Goal: Task Accomplishment & Management: Manage account settings

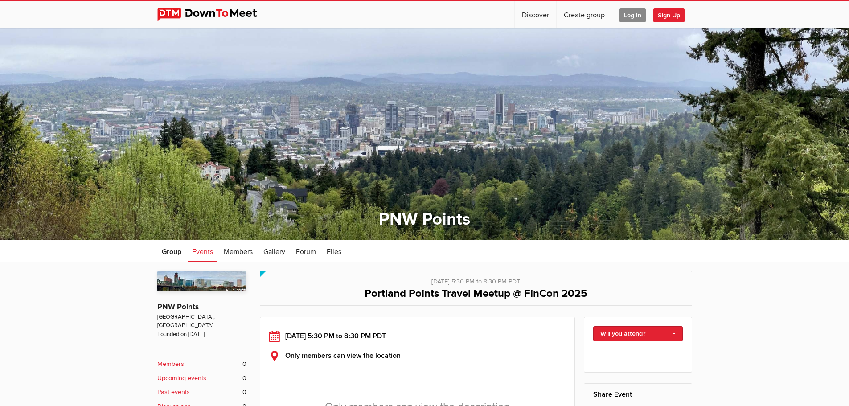
click at [630, 16] on span "Log In" at bounding box center [632, 15] width 26 height 14
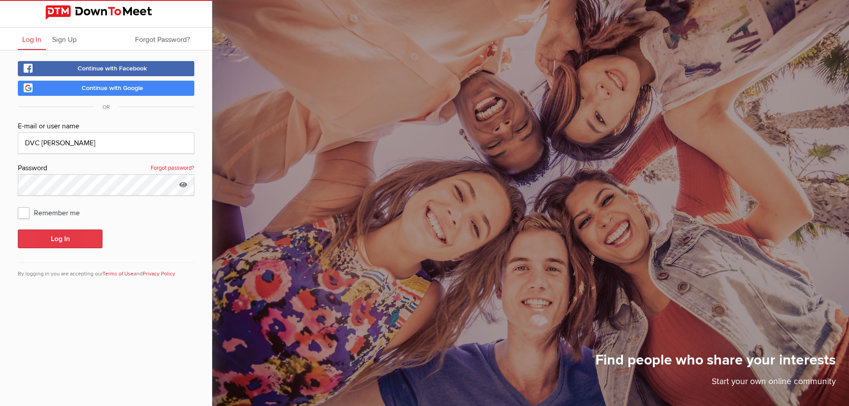
click at [66, 237] on button "Log In" at bounding box center [60, 239] width 85 height 19
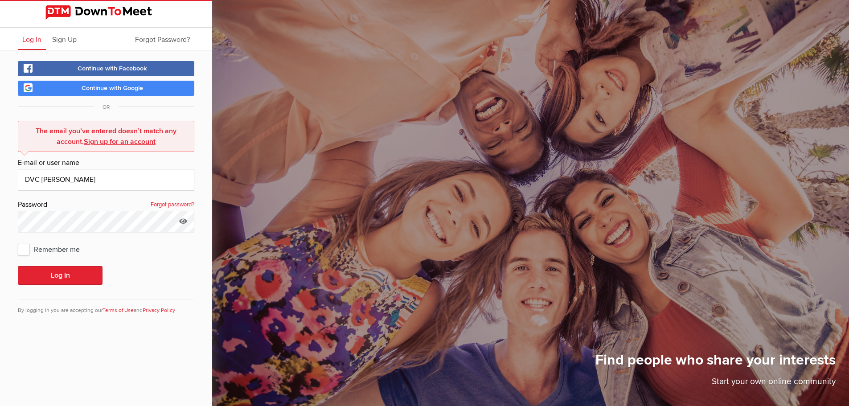
click at [62, 181] on input "DVC Dave" at bounding box center [106, 179] width 176 height 21
type input "davidvancleaveii@gmail.com"
click at [18, 266] on button "Log In" at bounding box center [60, 275] width 85 height 19
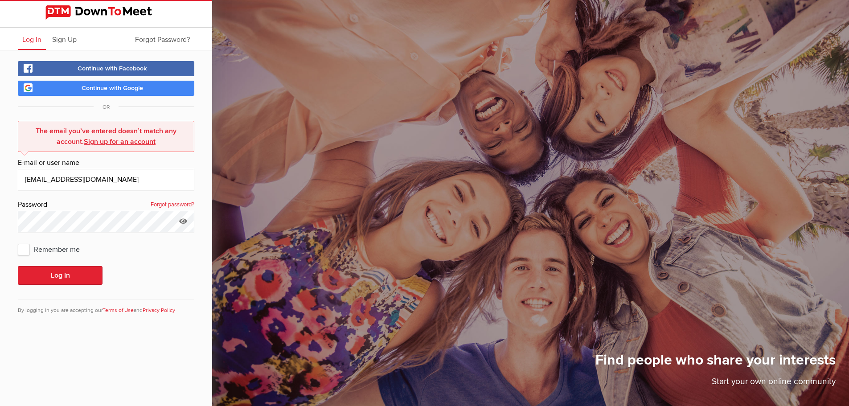
click at [21, 247] on span "Remember me" at bounding box center [53, 249] width 71 height 16
click at [18, 241] on input "Remember me" at bounding box center [17, 241] width 0 height 0
checkbox input "true"
click at [48, 277] on button "Log In" at bounding box center [60, 275] width 85 height 19
click at [60, 275] on button "Log In" at bounding box center [60, 275] width 85 height 19
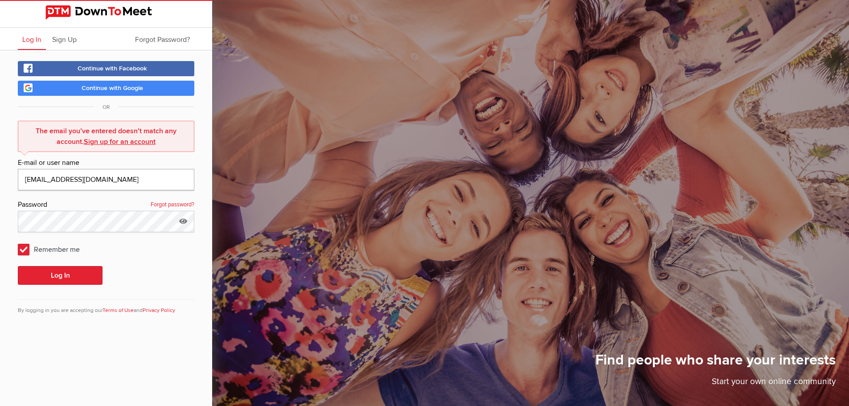
click at [131, 179] on input "davidvancleaveii@gmail.com" at bounding box center [106, 179] width 176 height 21
drag, startPoint x: 62, startPoint y: 272, endPoint x: 95, endPoint y: 257, distance: 36.1
click at [63, 272] on button "Log In" at bounding box center [60, 275] width 85 height 19
click at [80, 181] on input "davidvancleaveii@gmail.com" at bounding box center [106, 179] width 176 height 21
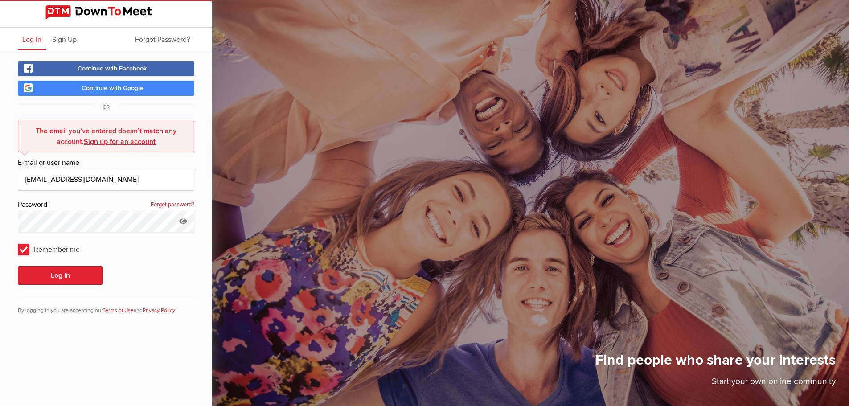
click at [80, 181] on input "davidvancleaveii@gmail.com" at bounding box center [106, 179] width 176 height 21
type input "david_vancleave@comcast.net"
click at [53, 273] on button "Log In" at bounding box center [60, 275] width 85 height 19
click at [110, 170] on input "david_vancleave@comcast.net" at bounding box center [106, 179] width 176 height 21
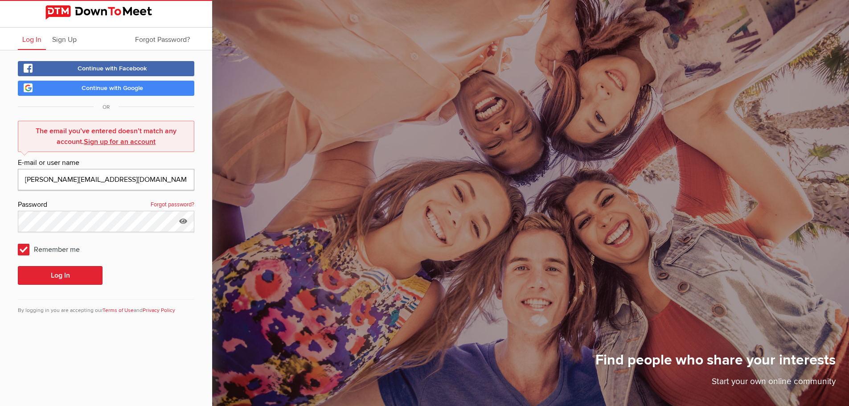
click at [110, 170] on input "david_vancleave@comcast.net" at bounding box center [106, 179] width 176 height 21
click at [111, 176] on input "david_vancleave@comcast.net" at bounding box center [106, 179] width 176 height 21
click at [112, 176] on input "david_vancleave@comcast.net" at bounding box center [106, 179] width 176 height 21
click at [198, 283] on div "Continue with Facebook Continue with Google OR The email you’ve entered doesn’t…" at bounding box center [106, 193] width 212 height 286
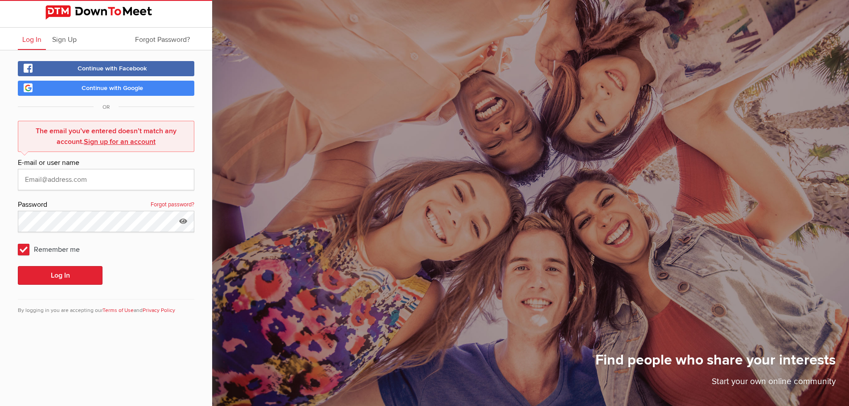
click at [180, 271] on div "Log In" at bounding box center [106, 275] width 176 height 19
click at [56, 11] on img at bounding box center [105, 12] width 121 height 14
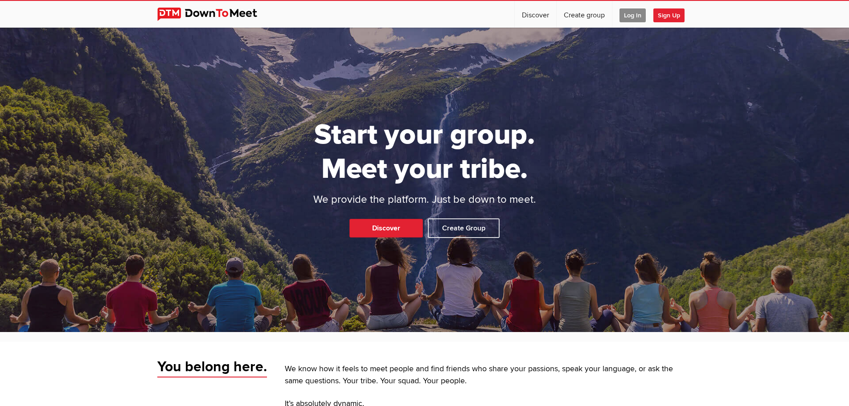
click at [636, 14] on span "Log In" at bounding box center [632, 15] width 26 height 14
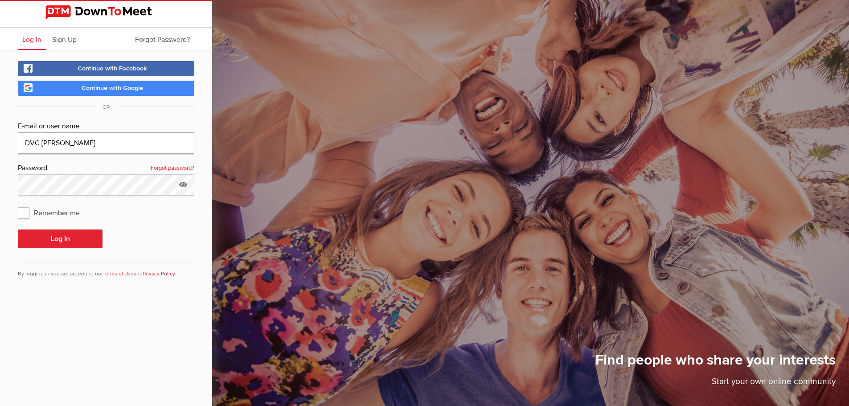
click at [62, 136] on input "DVC Dave" at bounding box center [106, 142] width 176 height 21
click at [40, 141] on input "DVC Dave" at bounding box center [106, 142] width 176 height 21
click at [50, 139] on input "DVC Dave" at bounding box center [106, 142] width 176 height 21
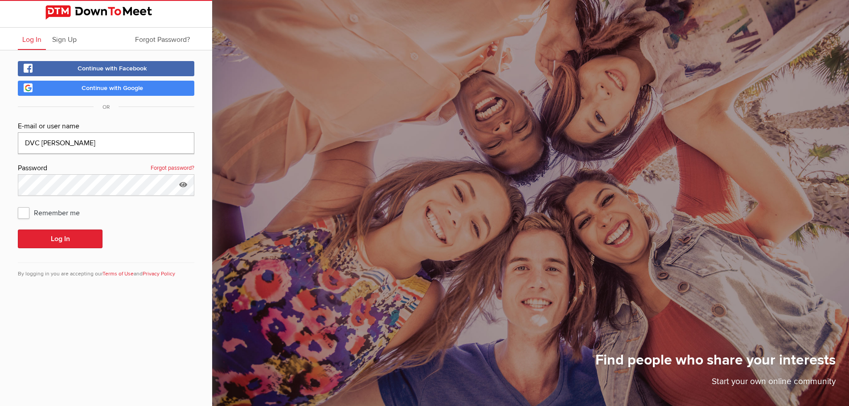
click at [50, 139] on input "DVC Dave" at bounding box center [106, 142] width 176 height 21
type input "DVC"
click at [55, 239] on button "Log In" at bounding box center [60, 239] width 85 height 19
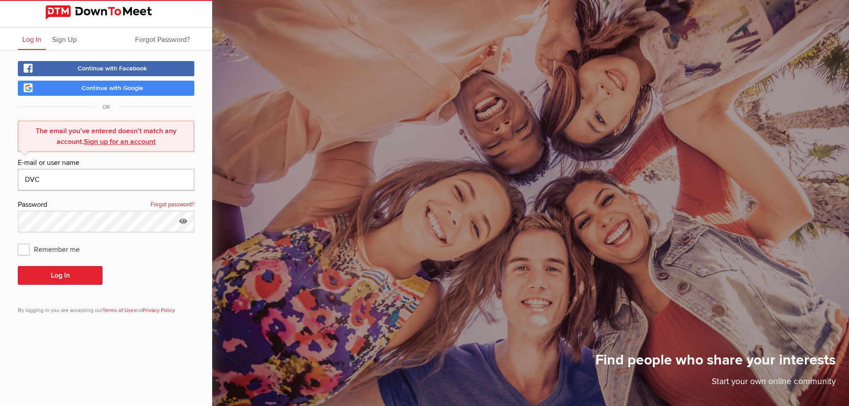
click at [111, 170] on input "DVC" at bounding box center [106, 179] width 176 height 21
click at [185, 204] on link "Forgot password?" at bounding box center [173, 205] width 44 height 12
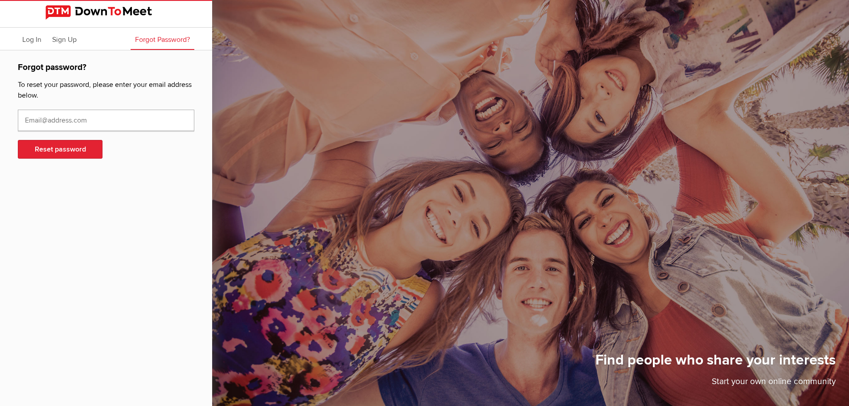
drag, startPoint x: 83, startPoint y: 116, endPoint x: 109, endPoint y: 115, distance: 26.3
click at [83, 116] on input "text" at bounding box center [106, 120] width 176 height 21
type input "david_vancleave@comcast.net"
click at [54, 144] on button "Reset password" at bounding box center [60, 149] width 85 height 19
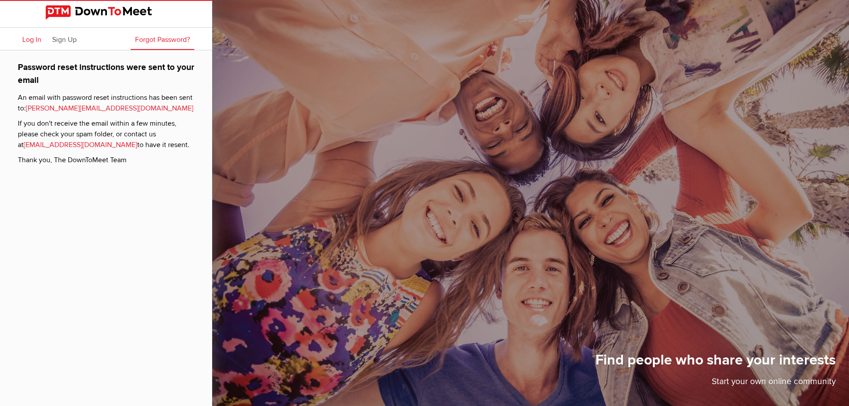
click at [36, 37] on span "Log In" at bounding box center [31, 39] width 19 height 9
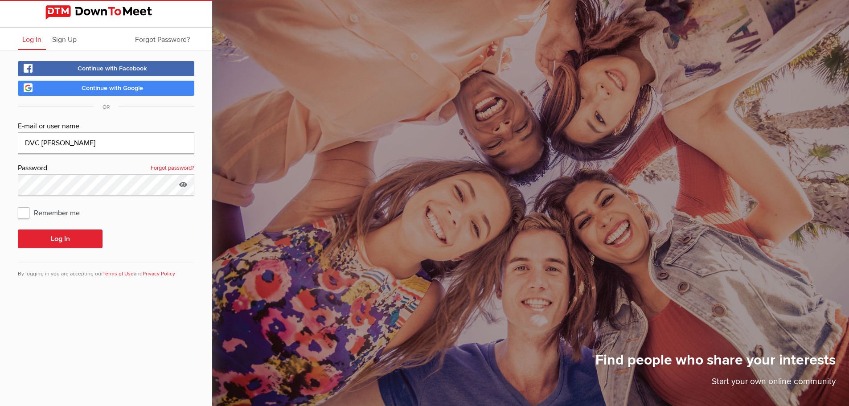
click at [71, 135] on input "DVC Dave" at bounding box center [106, 142] width 176 height 21
click at [70, 137] on input "DVC Dave" at bounding box center [106, 142] width 176 height 21
click at [47, 243] on button "Log In" at bounding box center [60, 239] width 85 height 19
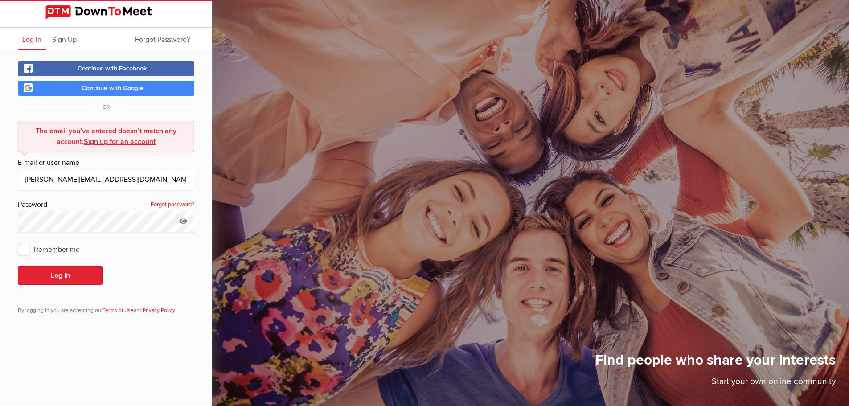
click at [83, 164] on div "E-mail or user name" at bounding box center [106, 163] width 176 height 12
click at [76, 177] on input "dave@dvcindustries.com" at bounding box center [106, 179] width 176 height 21
click at [75, 177] on input "dave@dvcindustries.com" at bounding box center [106, 179] width 176 height 21
click at [39, 281] on button "Log In" at bounding box center [60, 275] width 85 height 19
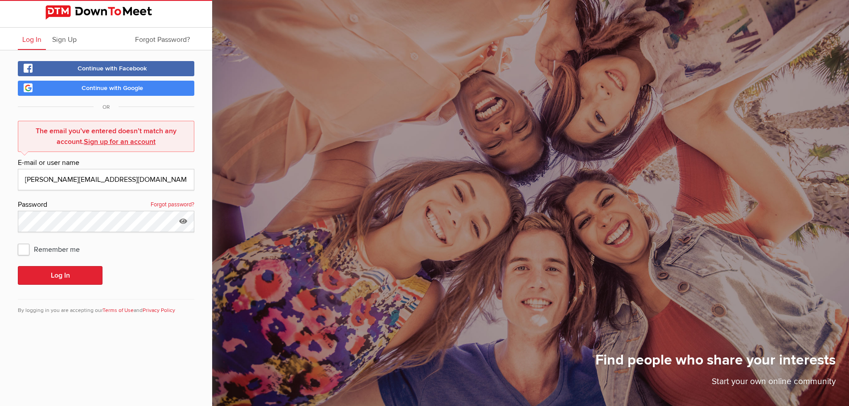
click at [31, 40] on span "Log In" at bounding box center [31, 39] width 19 height 9
drag, startPoint x: 61, startPoint y: 274, endPoint x: 82, endPoint y: 255, distance: 28.1
click at [61, 274] on button "Log In" at bounding box center [60, 275] width 85 height 19
click at [29, 183] on input "dave@dvcindustries.com" at bounding box center [106, 179] width 176 height 21
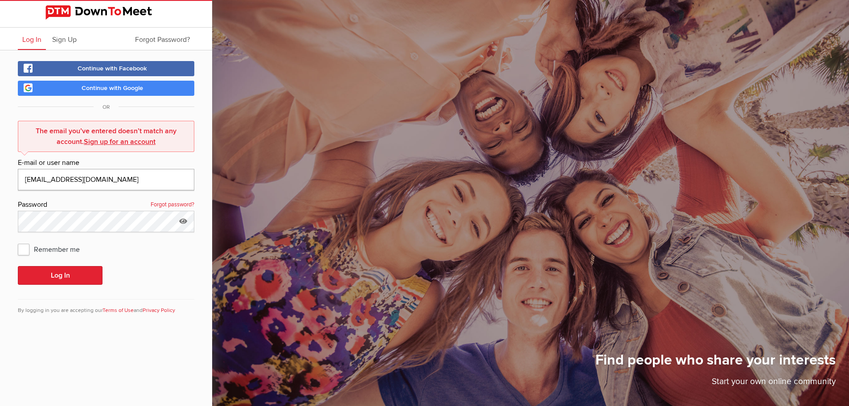
type input "dtm@dvcindustries.com"
click at [32, 247] on span "Remember me" at bounding box center [53, 249] width 71 height 16
click at [18, 241] on input "Remember me" at bounding box center [17, 241] width 0 height 0
checkbox input "true"
click at [65, 274] on button "Log In" at bounding box center [60, 275] width 85 height 19
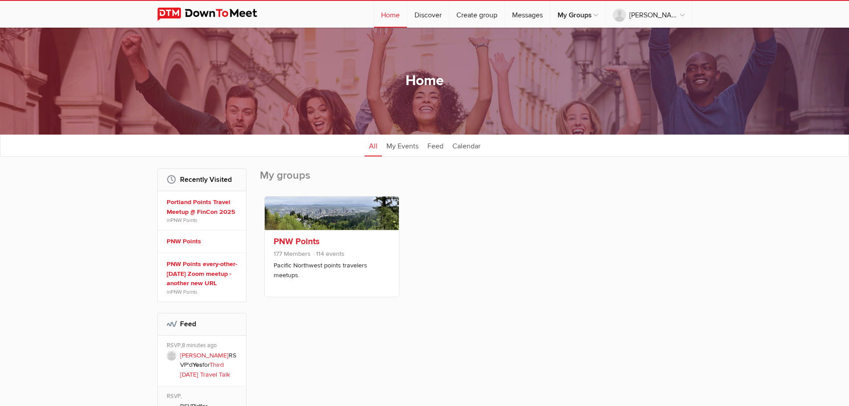
click at [291, 240] on link "PNW Points" at bounding box center [297, 241] width 46 height 11
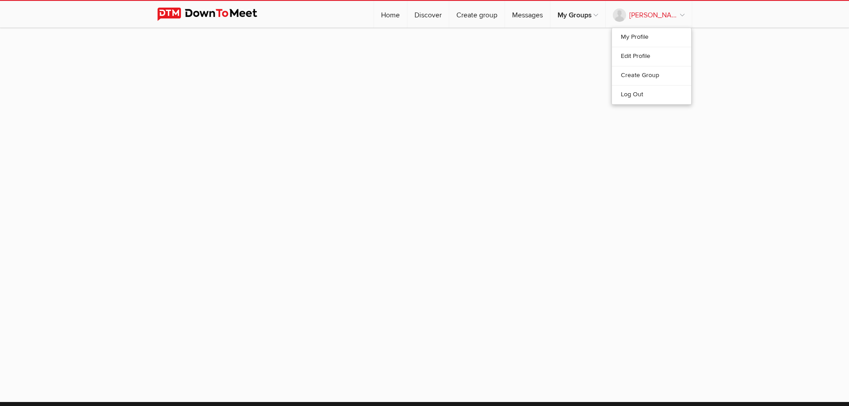
click at [652, 17] on link "David VanCleave" at bounding box center [649, 14] width 86 height 27
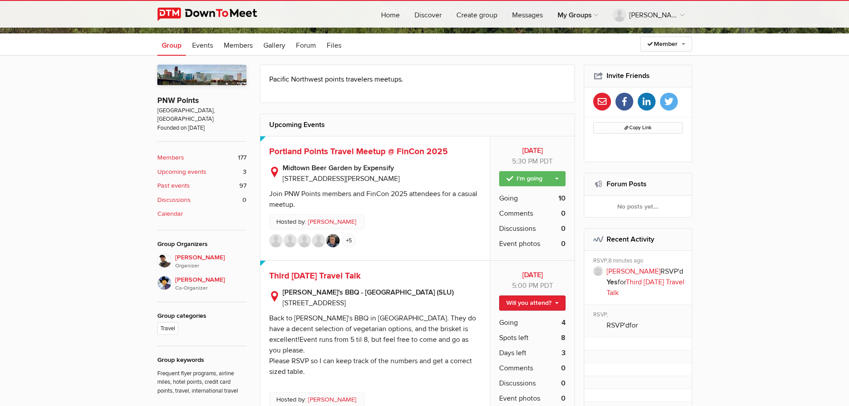
scroll to position [208, 0]
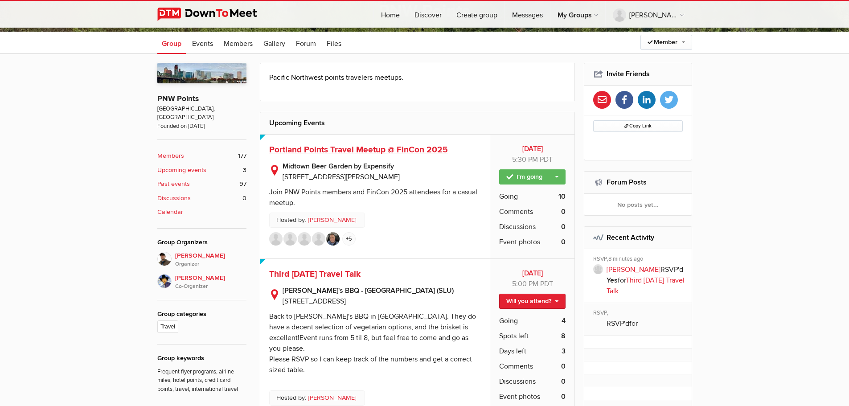
click at [344, 149] on span "Portland Points Travel Meetup @ FinCon 2025" at bounding box center [358, 149] width 179 height 11
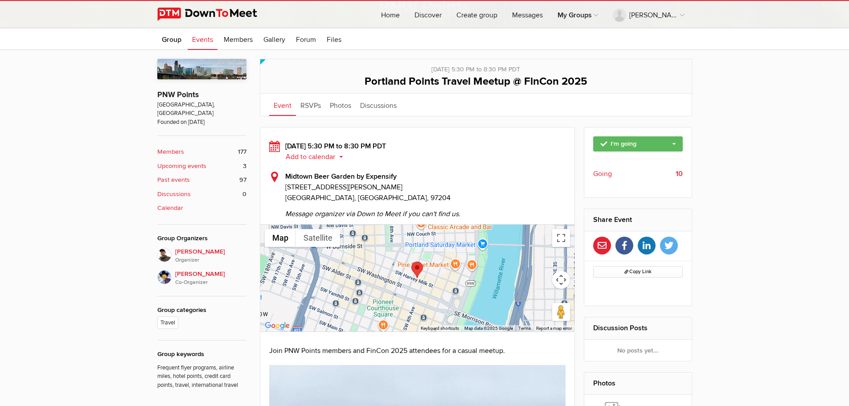
scroll to position [193, 0]
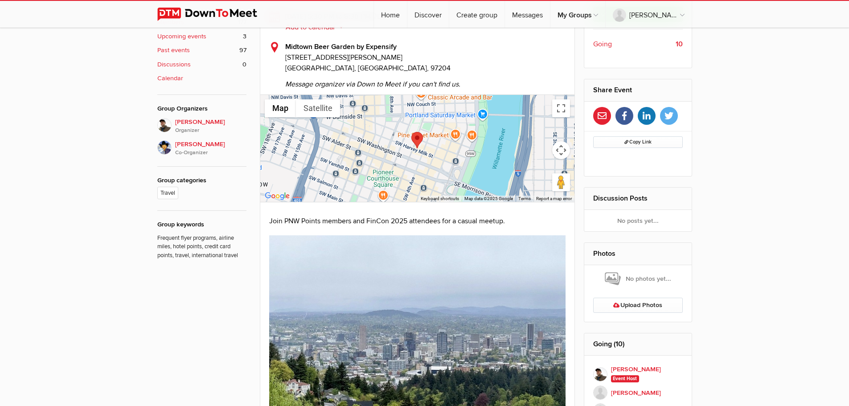
click at [603, 46] on span "Going" at bounding box center [602, 44] width 19 height 11
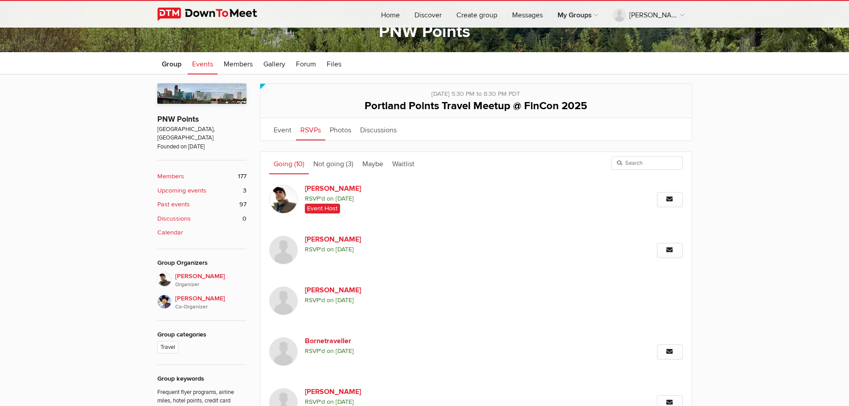
scroll to position [187, 0]
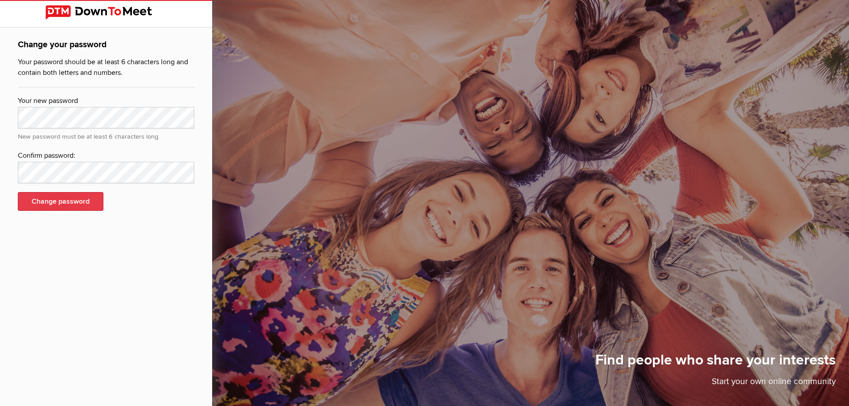
click at [64, 192] on button "Change password" at bounding box center [61, 201] width 86 height 19
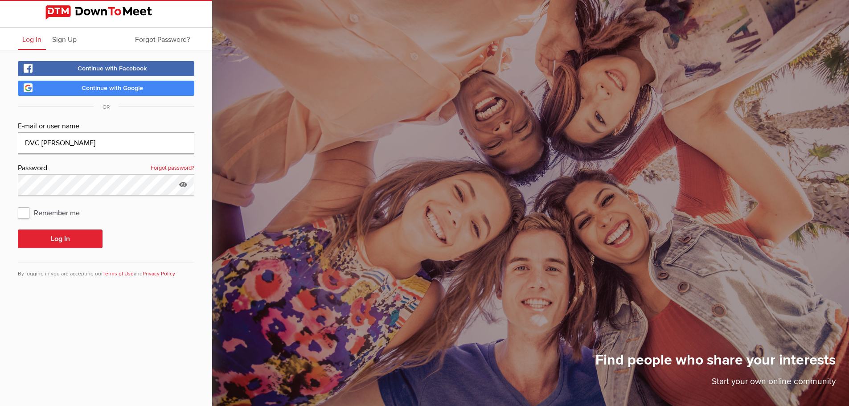
click at [53, 144] on input "DVC Dave" at bounding box center [106, 142] width 176 height 21
type input "david_vancleave@comcast.net"
click at [70, 234] on button "Log In" at bounding box center [60, 239] width 85 height 19
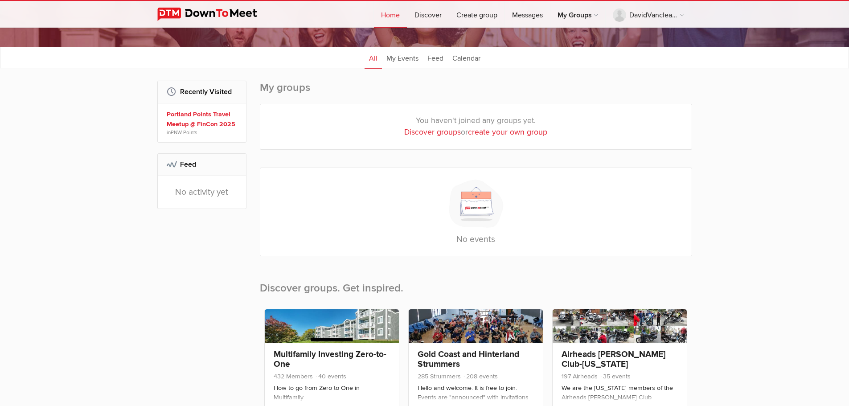
scroll to position [134, 0]
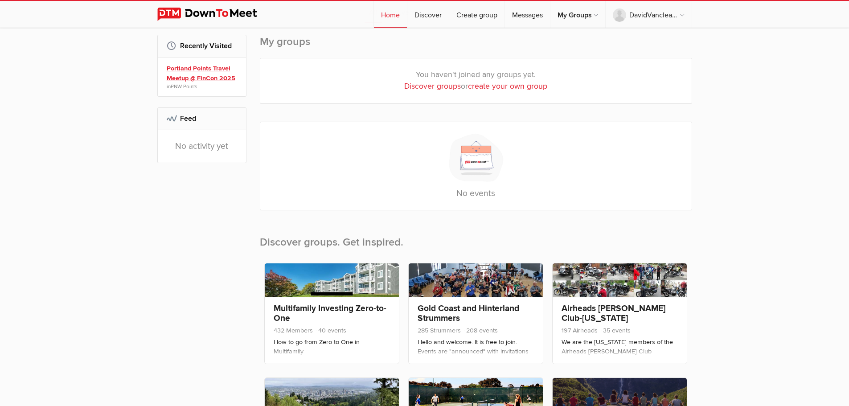
click at [191, 75] on link "Portland Points Travel Meetup @ FinCon 2025" at bounding box center [203, 73] width 73 height 19
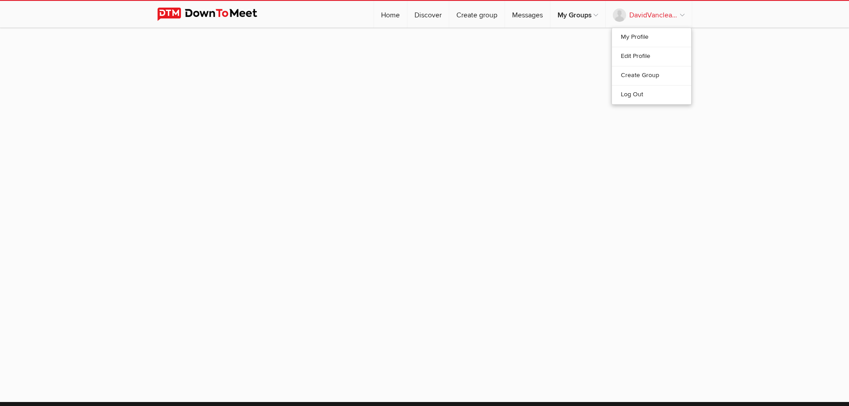
click at [654, 16] on link "DavidVancleave" at bounding box center [649, 14] width 86 height 27
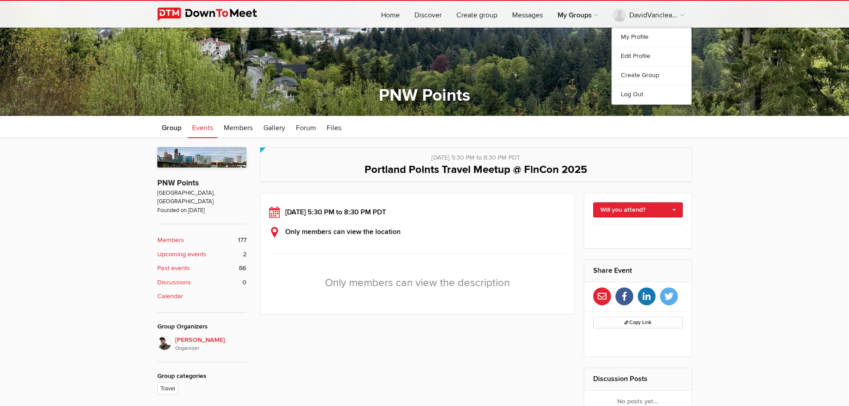
scroll to position [98, 0]
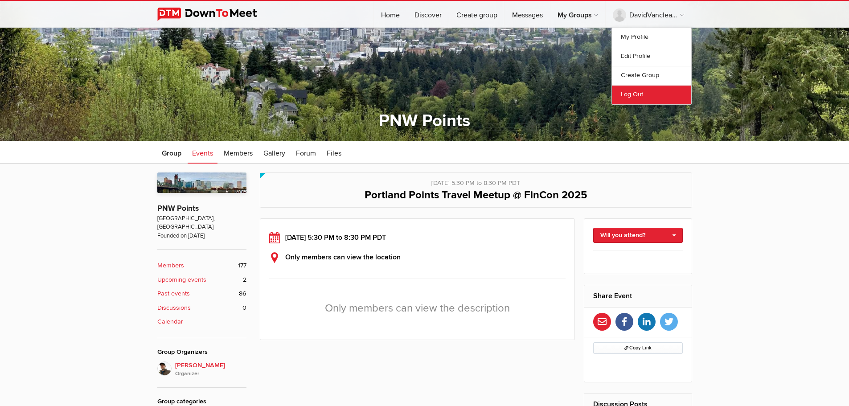
click at [642, 94] on link "Log Out" at bounding box center [651, 94] width 79 height 19
